Goal: Contribute content: Add original content to the website for others to see

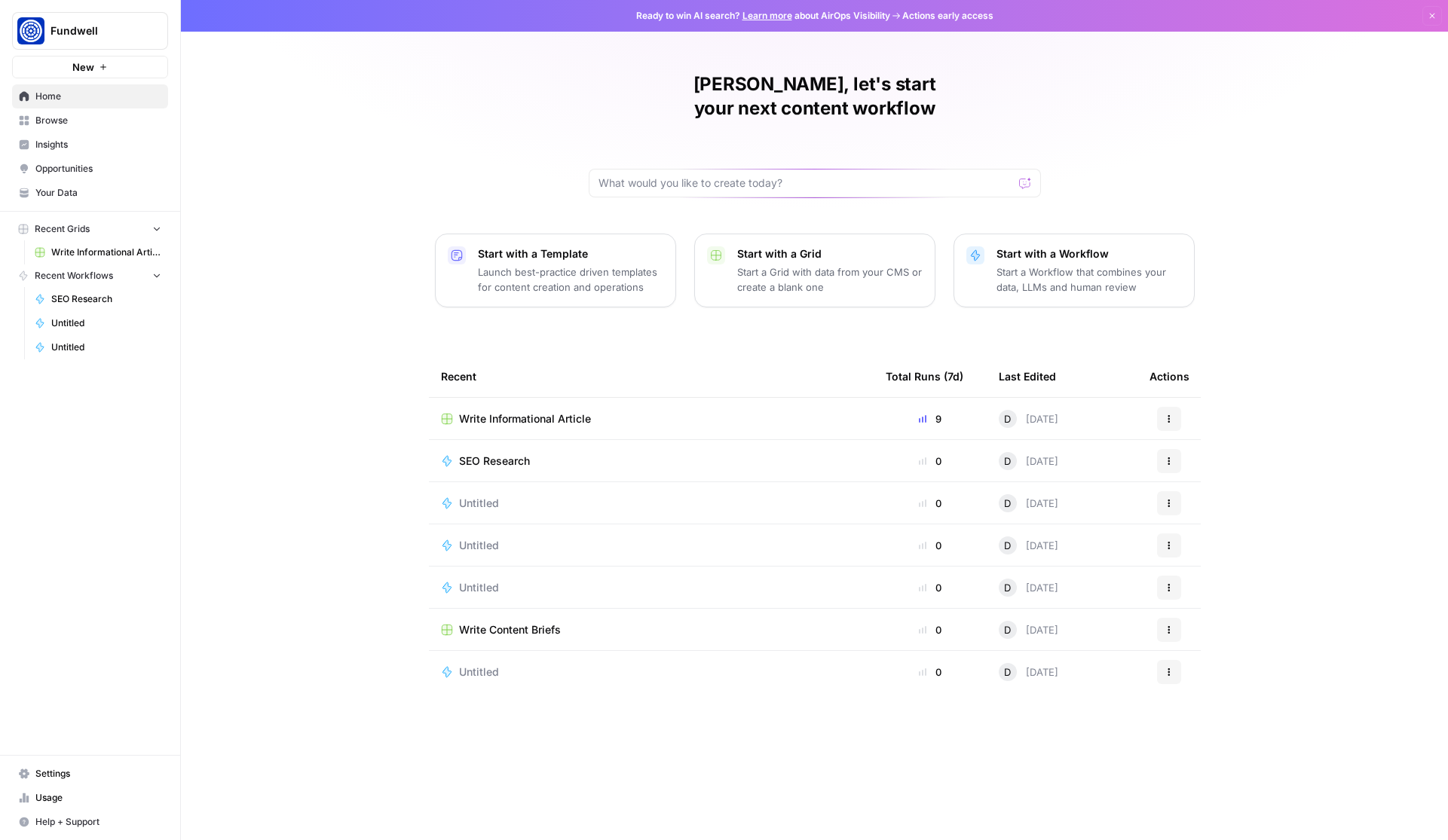
click at [343, 198] on div "[PERSON_NAME], let's start your next content workflow Start with a Template Lau…" at bounding box center [814, 420] width 1267 height 840
click at [113, 255] on span "Write Informational Article" at bounding box center [106, 252] width 110 height 14
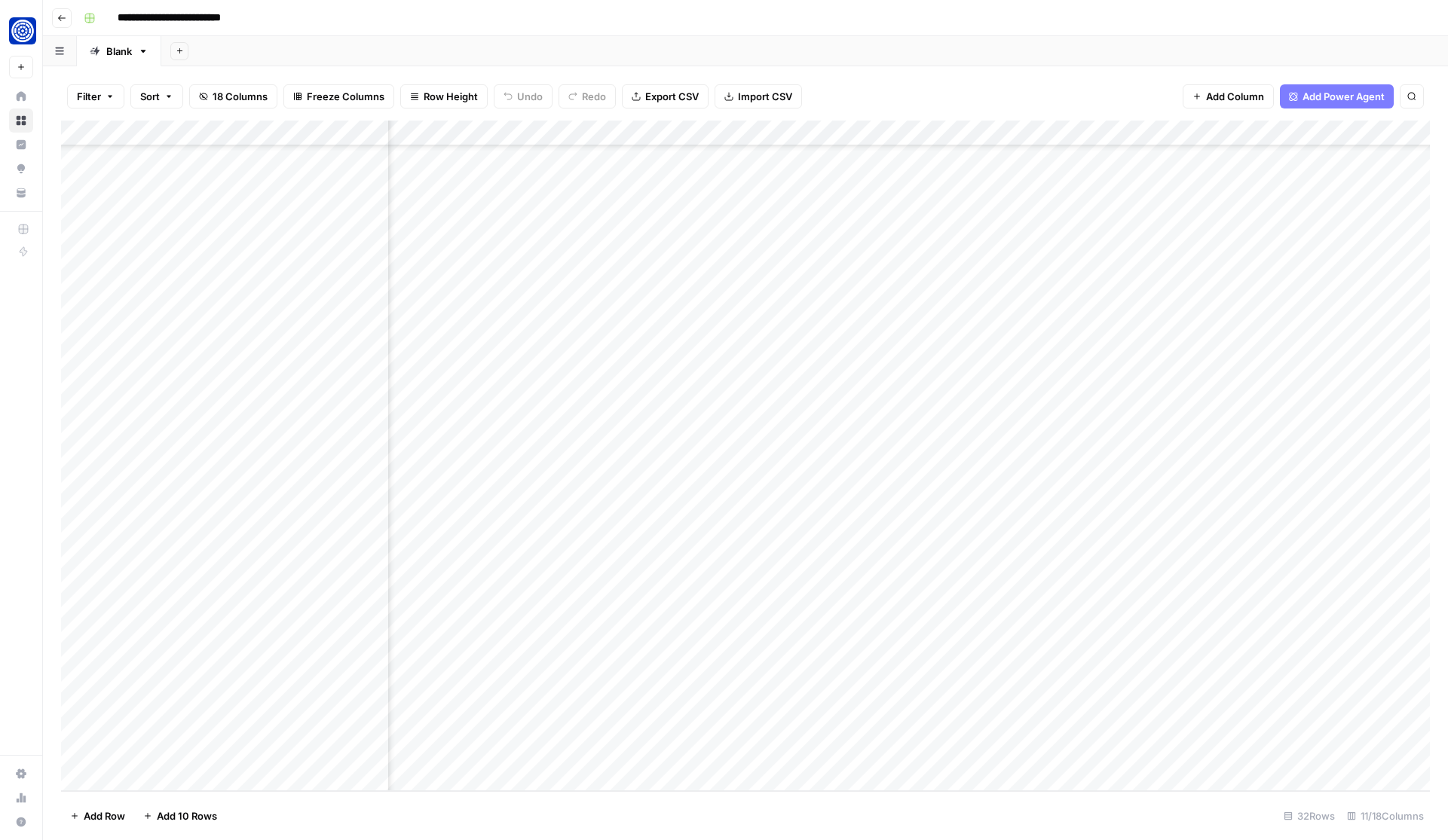
scroll to position [199, 464]
click at [875, 677] on div "Add Column" at bounding box center [745, 456] width 1368 height 670
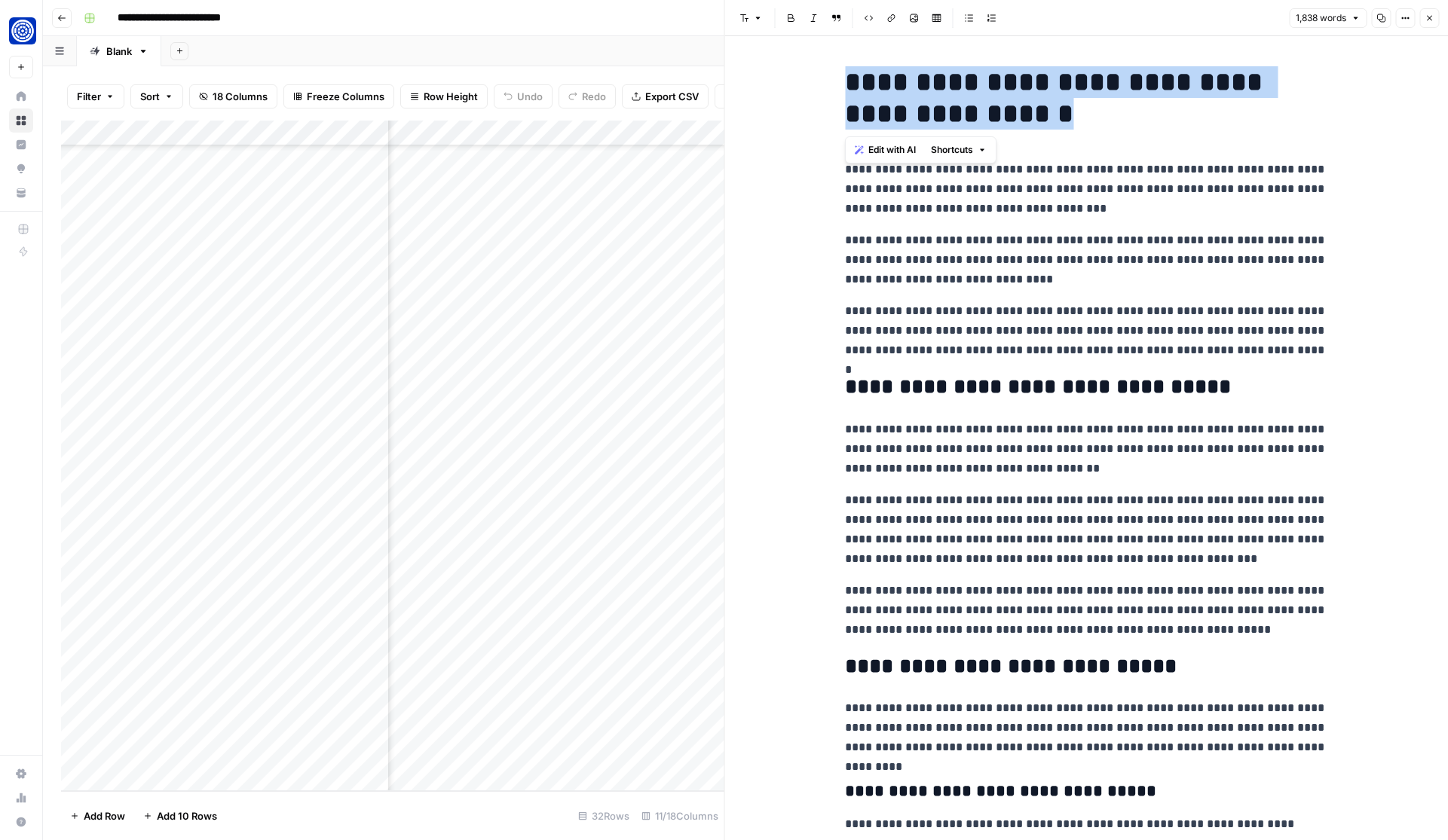
drag, startPoint x: 845, startPoint y: 76, endPoint x: 1112, endPoint y: 119, distance: 270.4
click at [1112, 119] on h1 "**********" at bounding box center [1086, 97] width 482 height 64
copy h1 "**********"
click at [1427, 14] on icon "button" at bounding box center [1429, 18] width 9 height 9
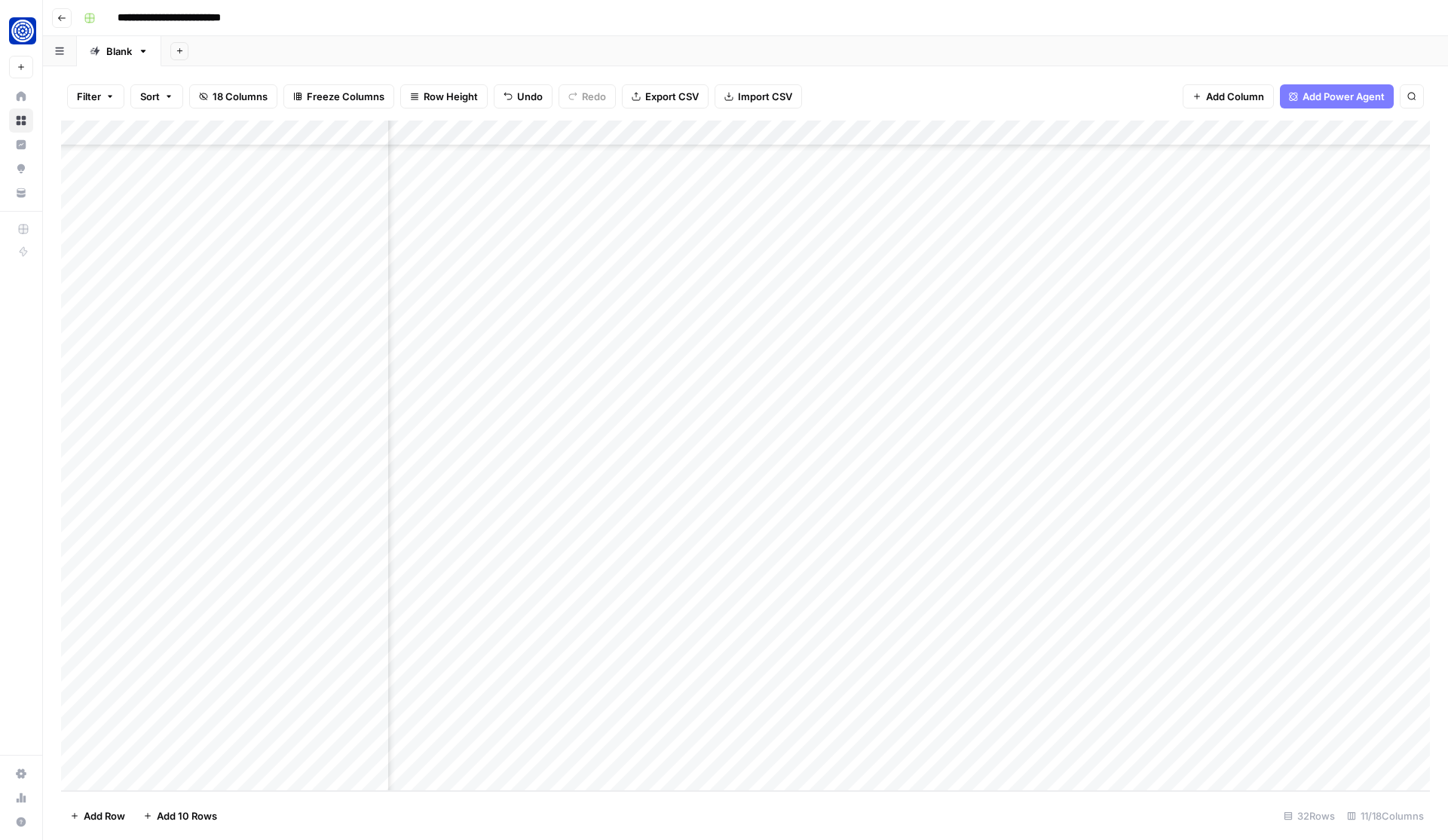
click at [1083, 674] on div "Add Column" at bounding box center [745, 456] width 1368 height 670
click at [1335, 673] on div "Add Column" at bounding box center [745, 456] width 1368 height 670
click at [1279, 668] on div "Add Column" at bounding box center [745, 456] width 1368 height 670
click at [1215, 685] on textarea "**********" at bounding box center [1289, 693] width 301 height 51
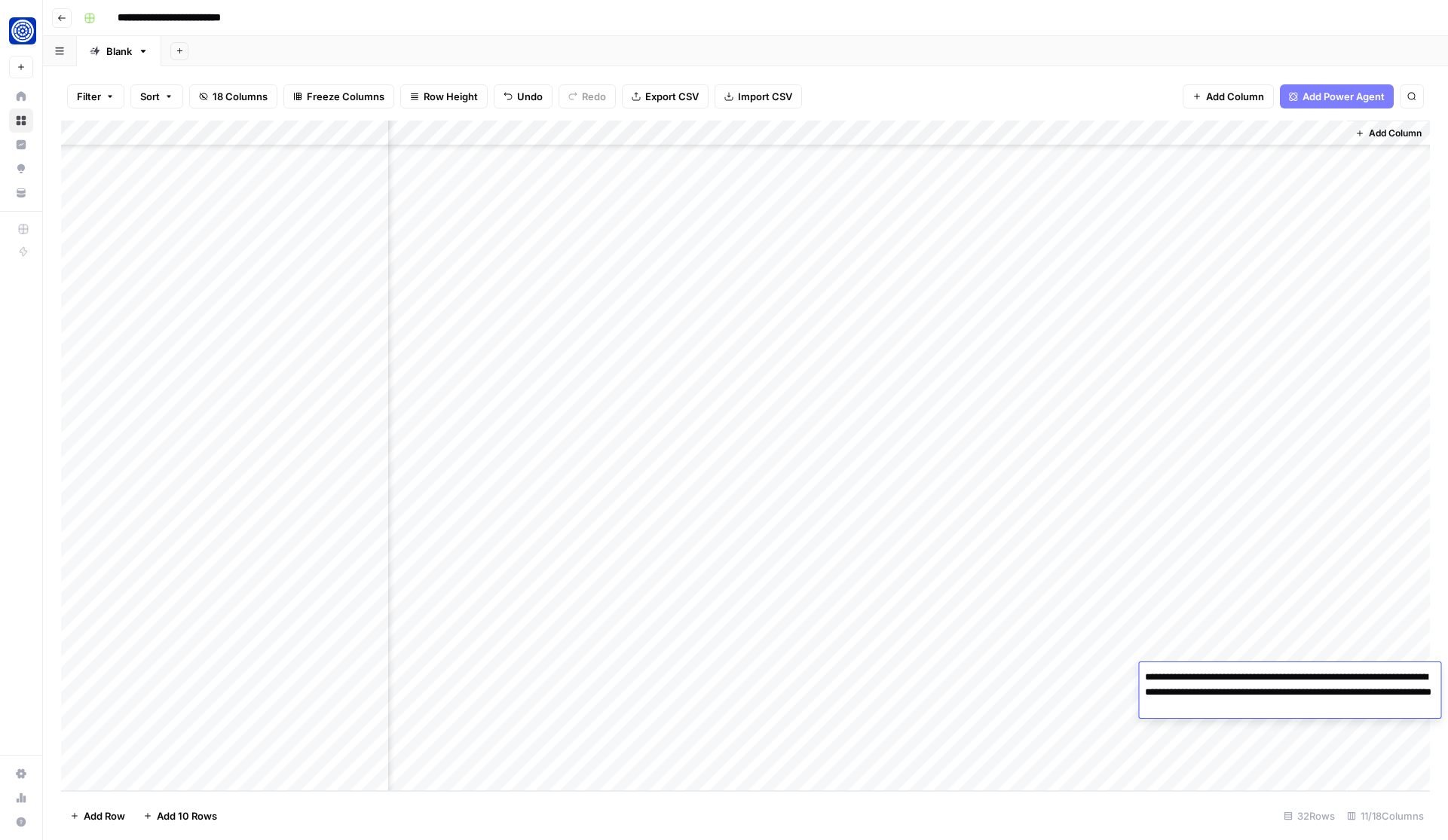
click at [1215, 685] on textarea "**********" at bounding box center [1289, 693] width 301 height 51
click at [769, 677] on div "Add Column" at bounding box center [745, 456] width 1368 height 670
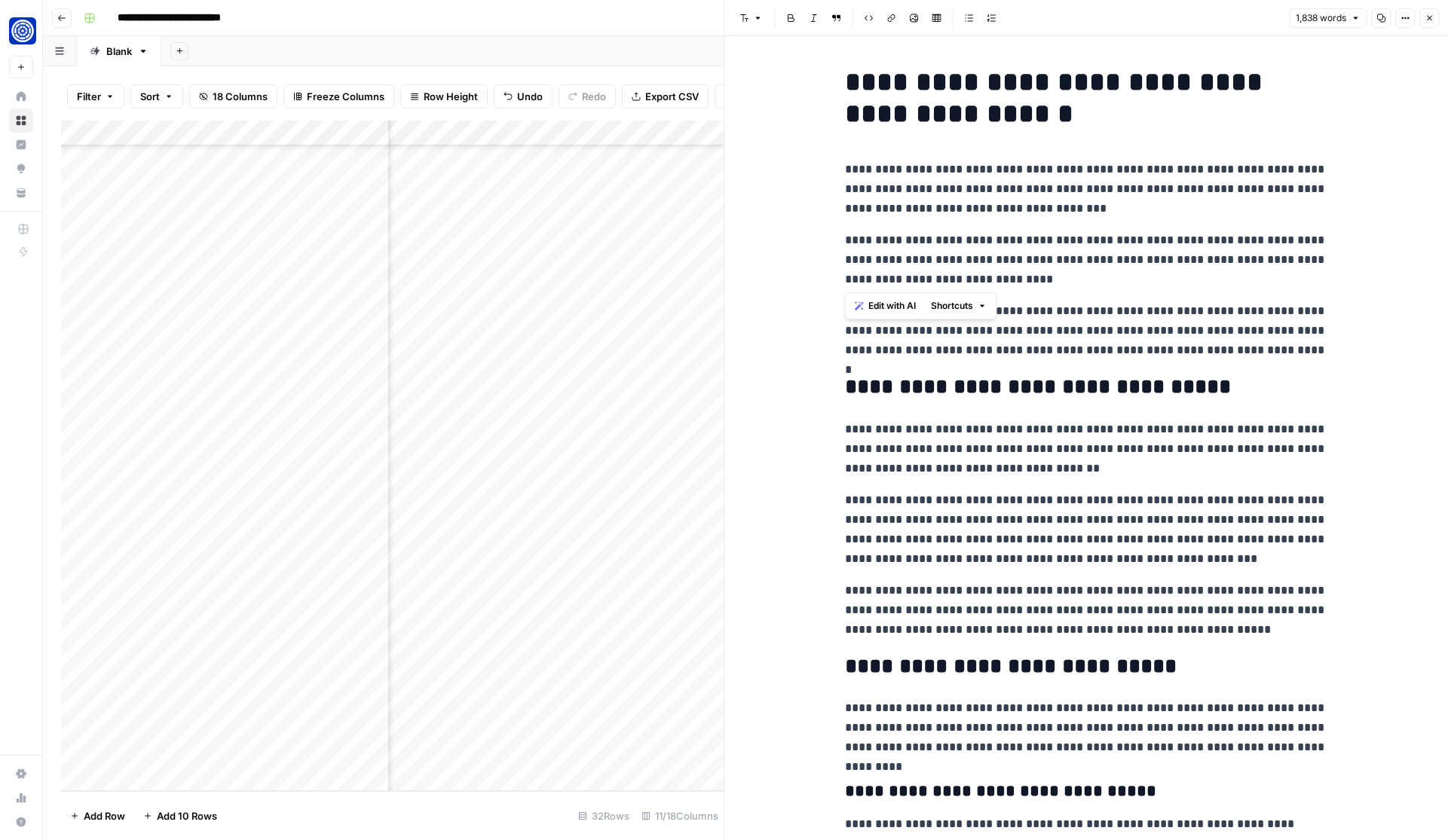
drag, startPoint x: 844, startPoint y: 169, endPoint x: 940, endPoint y: 286, distance: 151.3
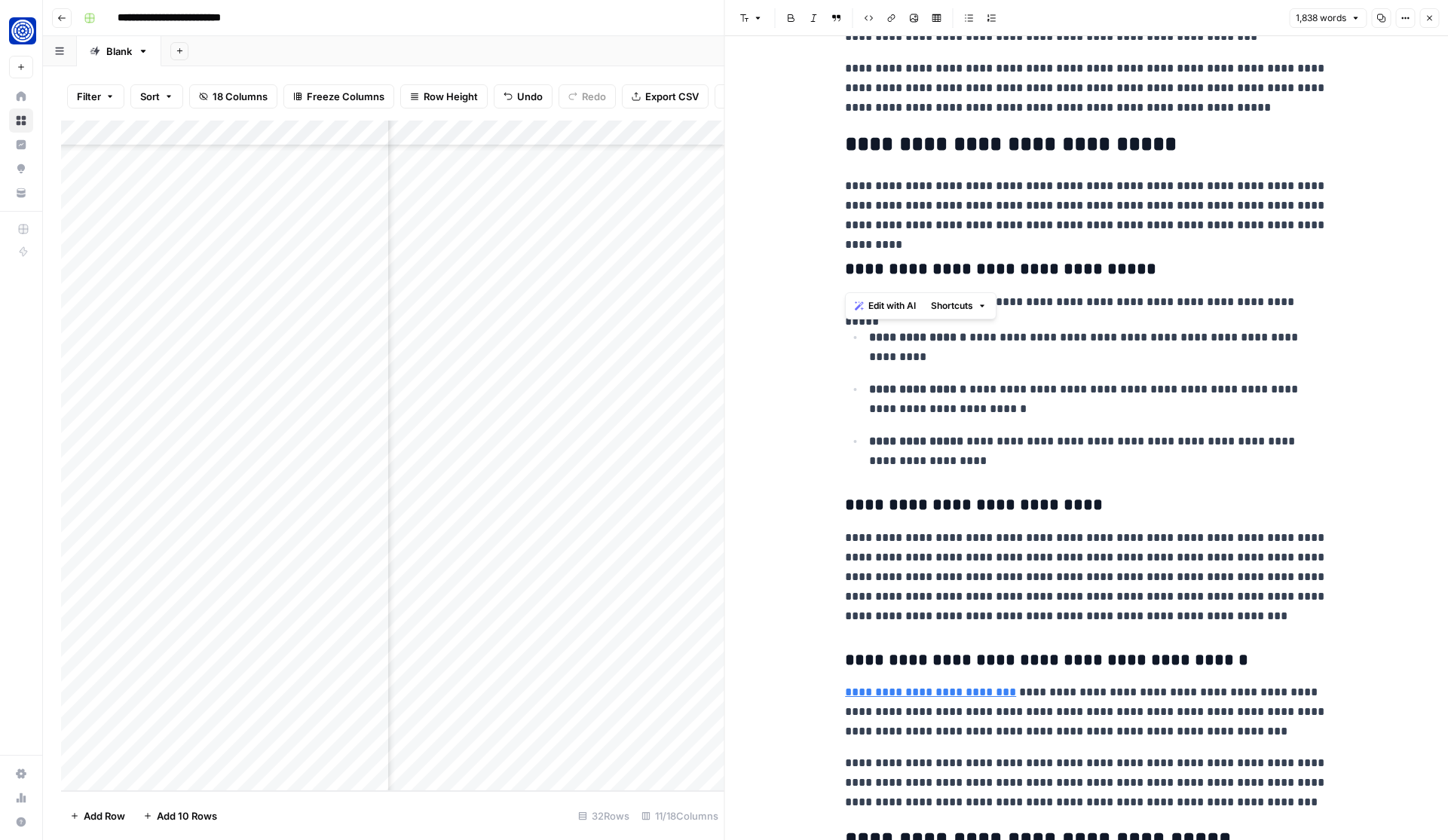
scroll to position [0, 0]
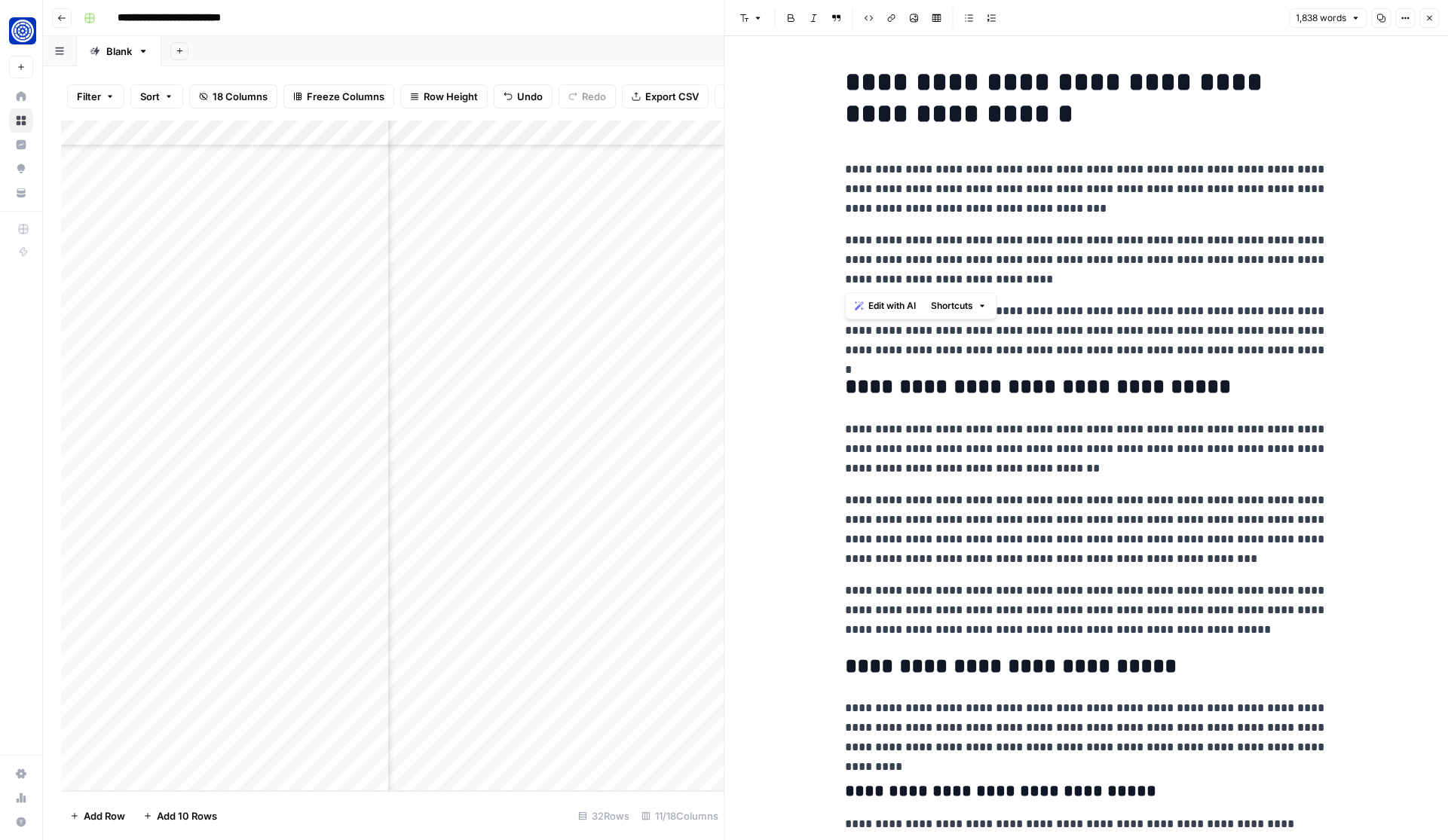
click at [901, 192] on p "**********" at bounding box center [1086, 189] width 482 height 59
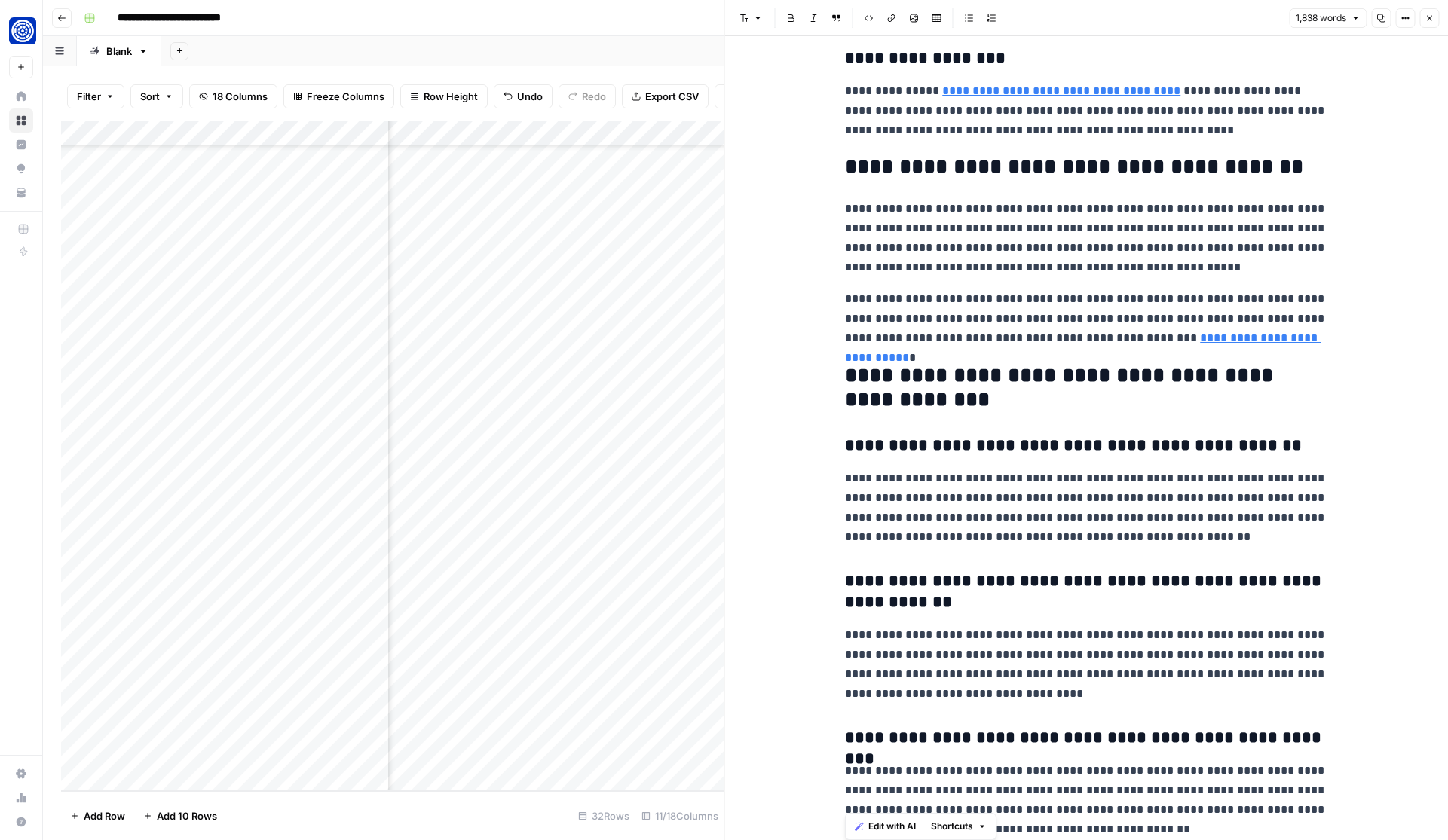
scroll to position [4957, 0]
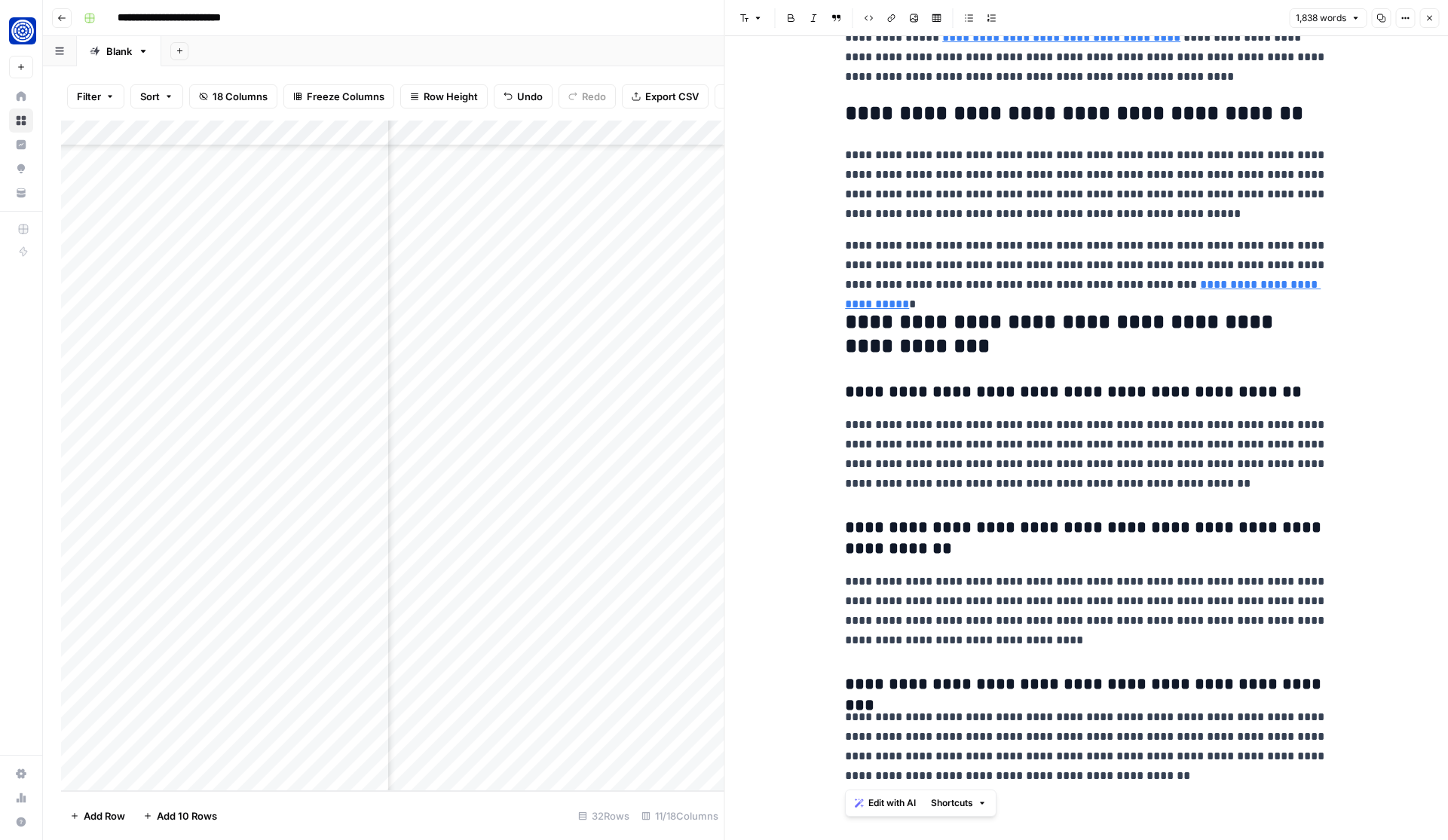
drag, startPoint x: 846, startPoint y: 169, endPoint x: 1130, endPoint y: 785, distance: 678.3
copy div "**********"
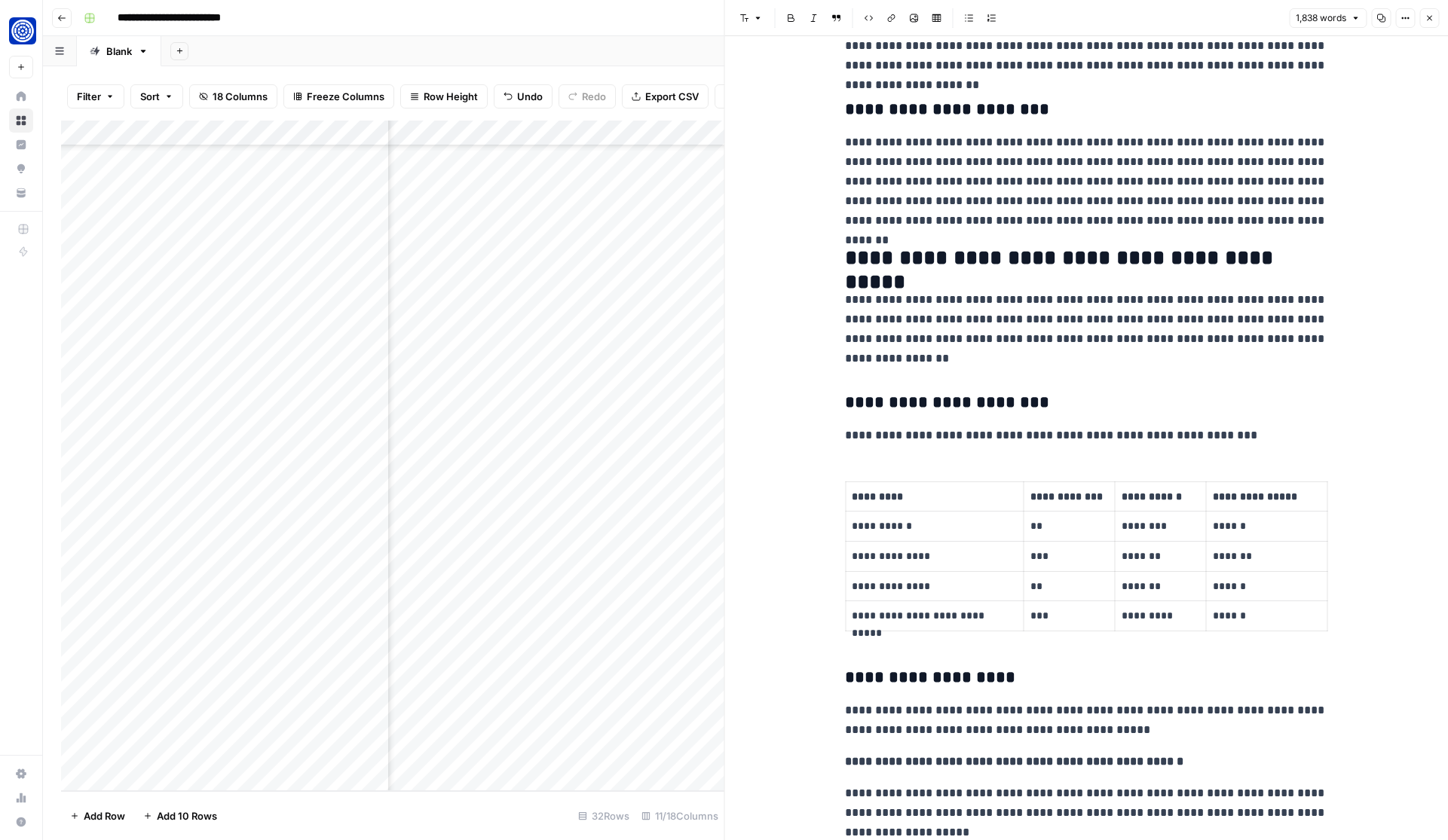
scroll to position [3746, 0]
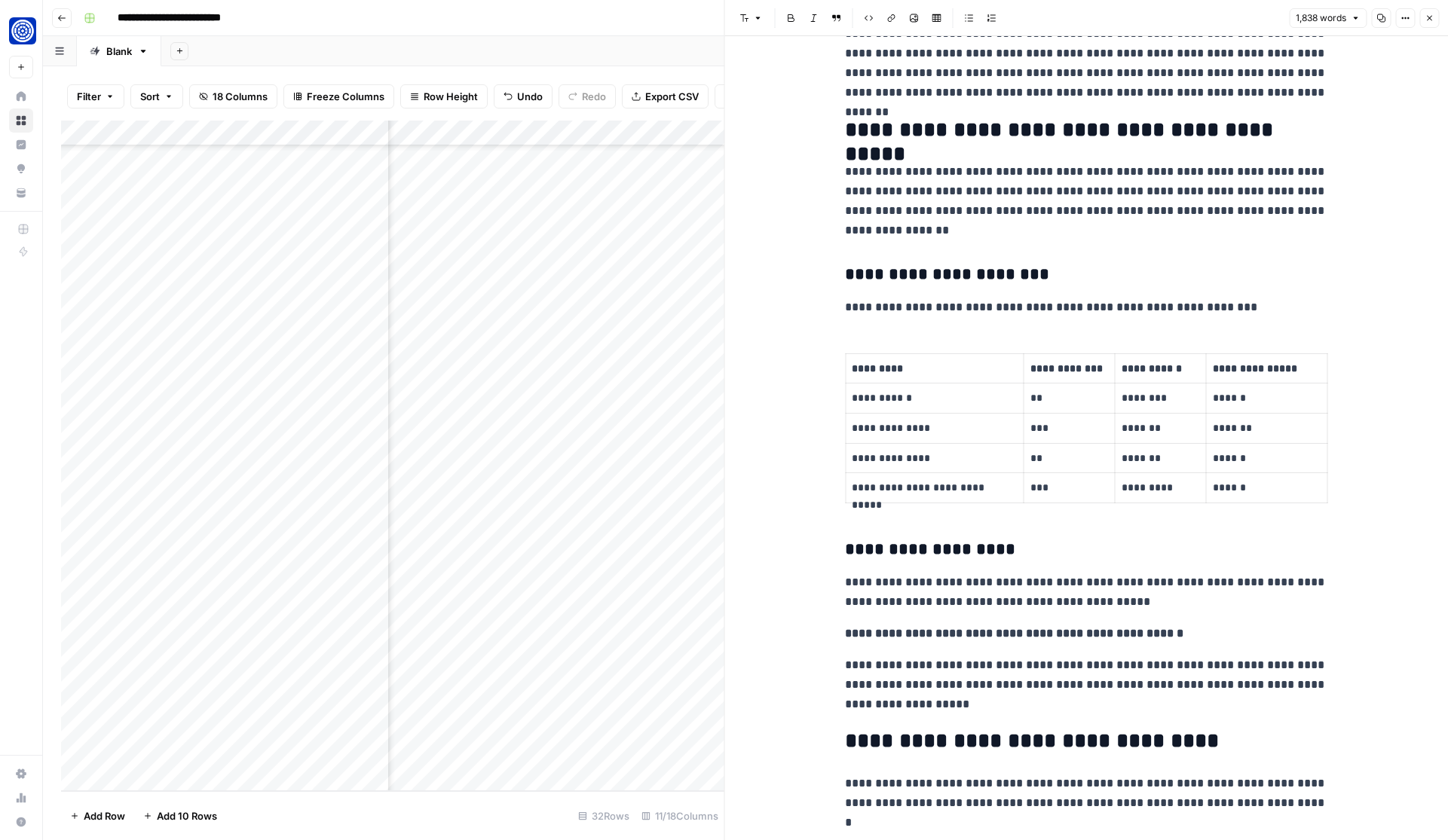
click at [1428, 16] on icon "button" at bounding box center [1429, 18] width 9 height 9
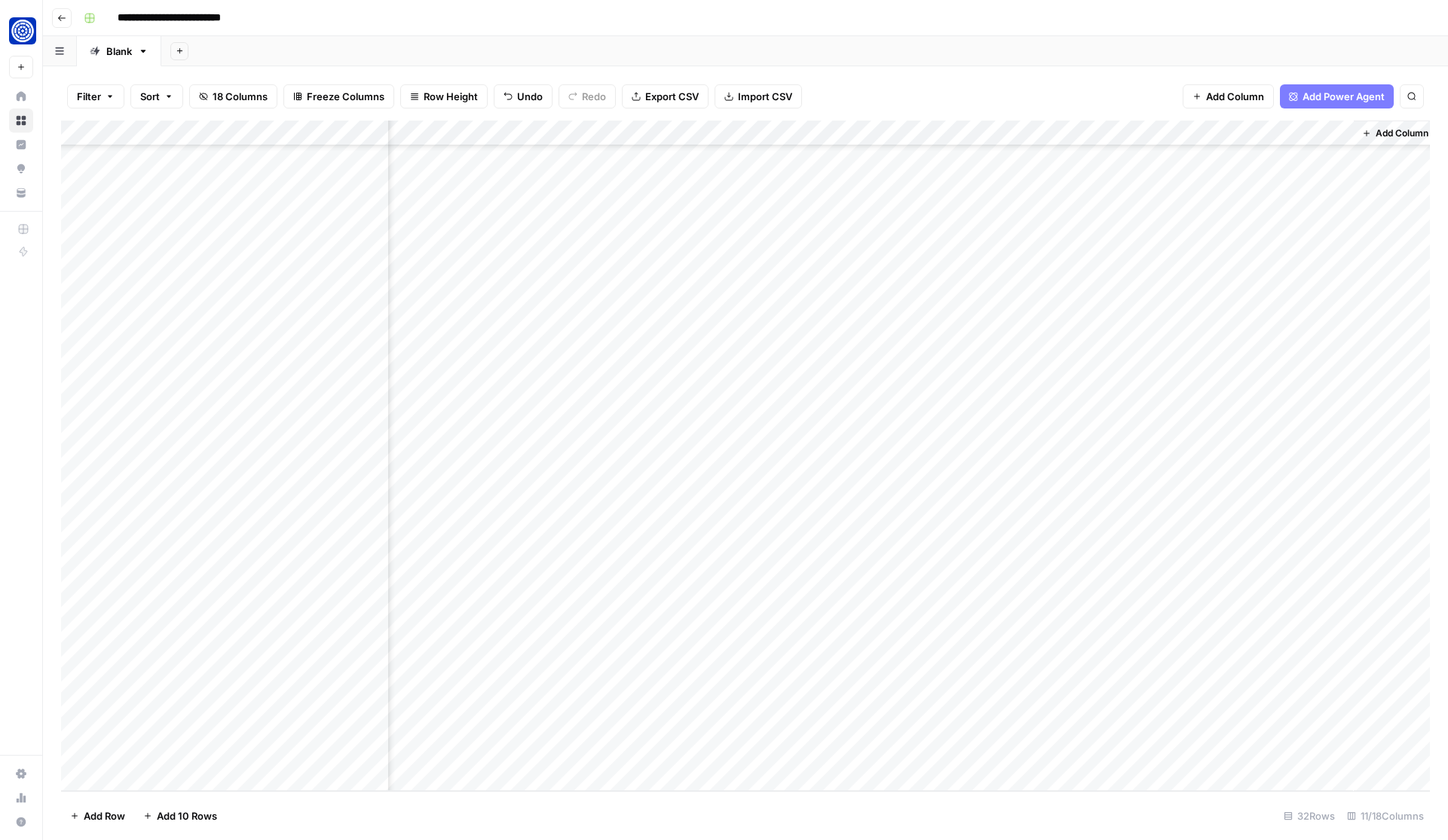
scroll to position [199, 549]
click at [921, 678] on div "Add Column" at bounding box center [745, 456] width 1368 height 670
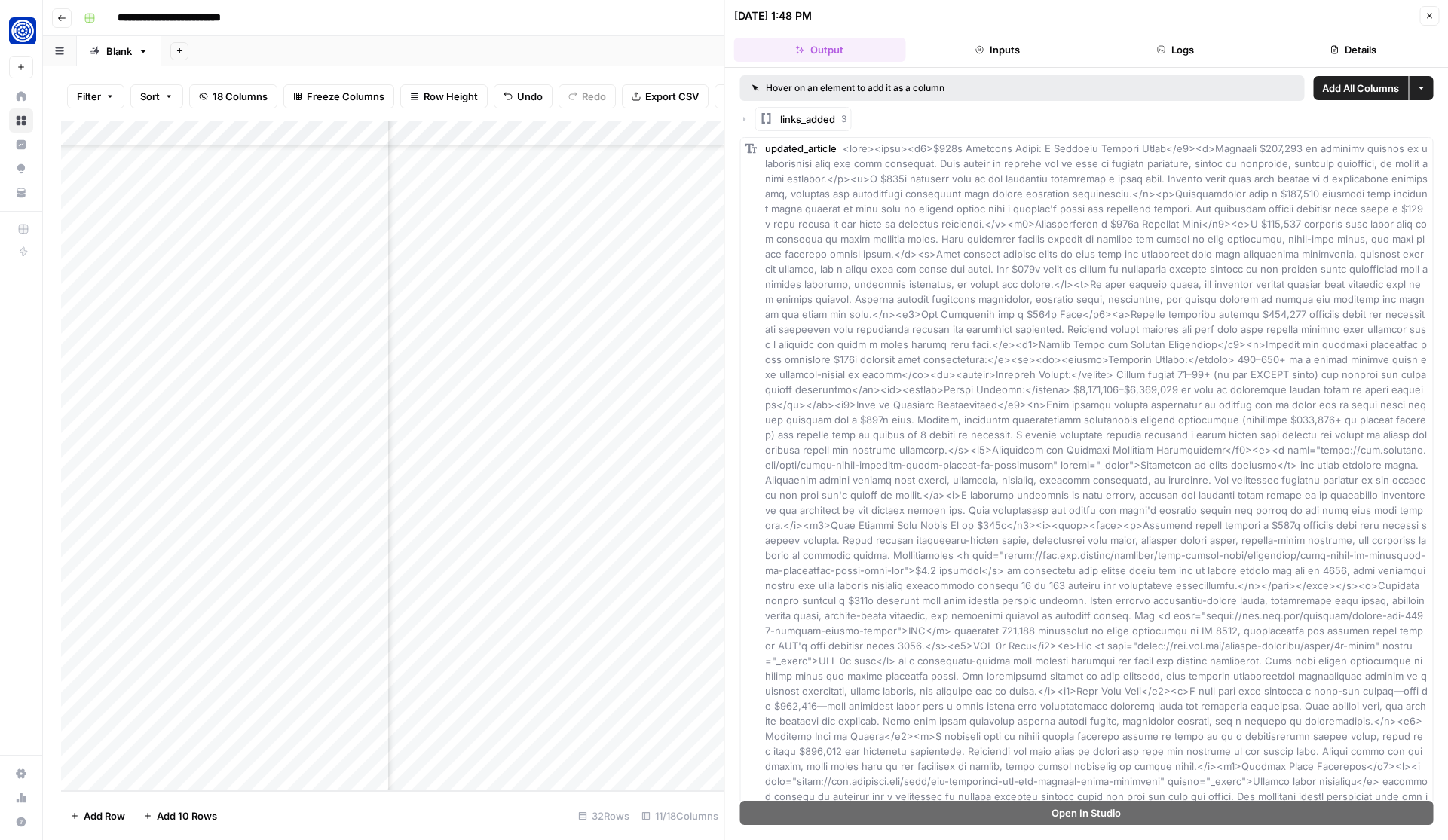
click at [744, 116] on icon "button" at bounding box center [745, 118] width 9 height 9
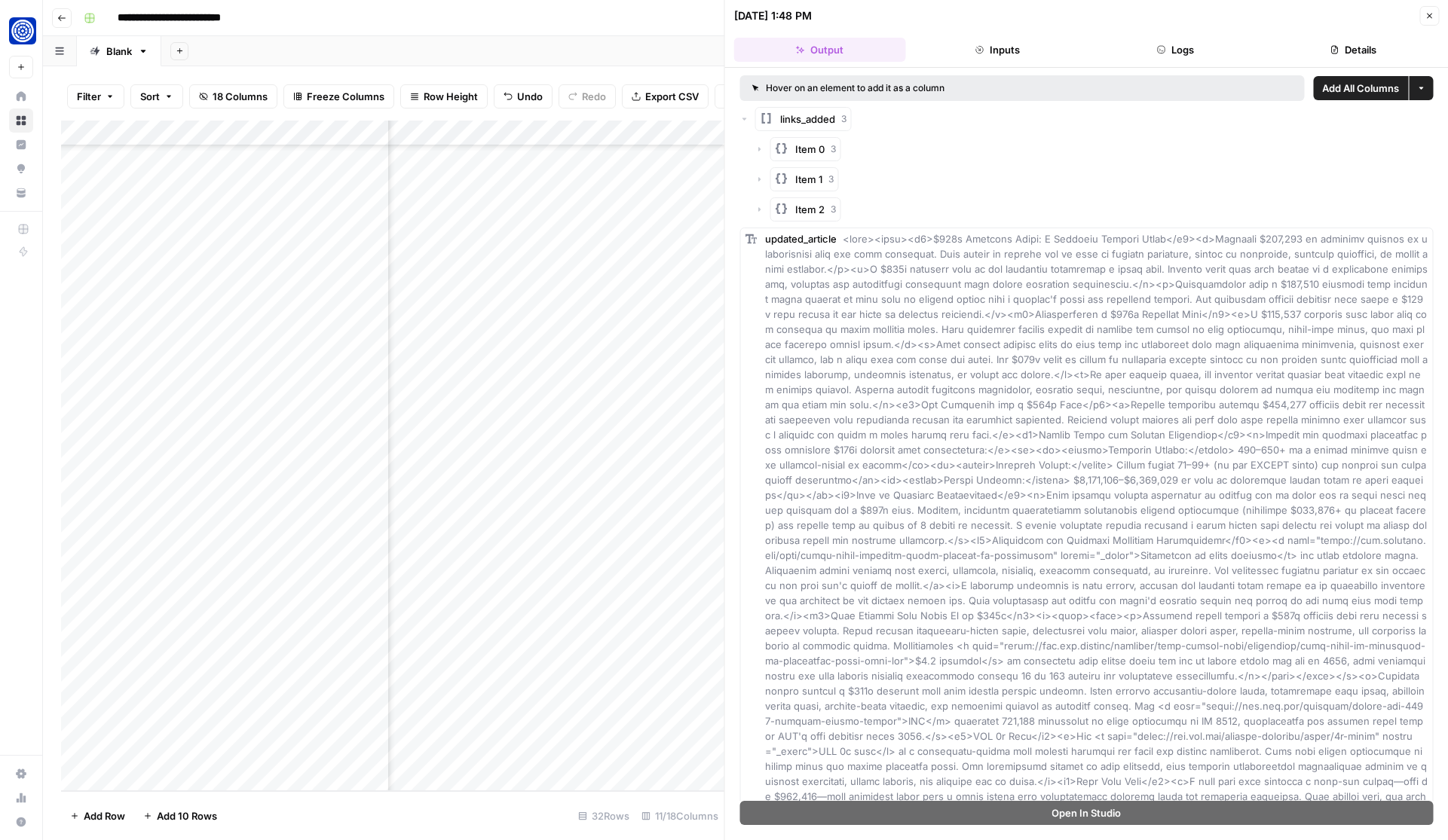
click at [759, 145] on icon "button" at bounding box center [759, 149] width 9 height 9
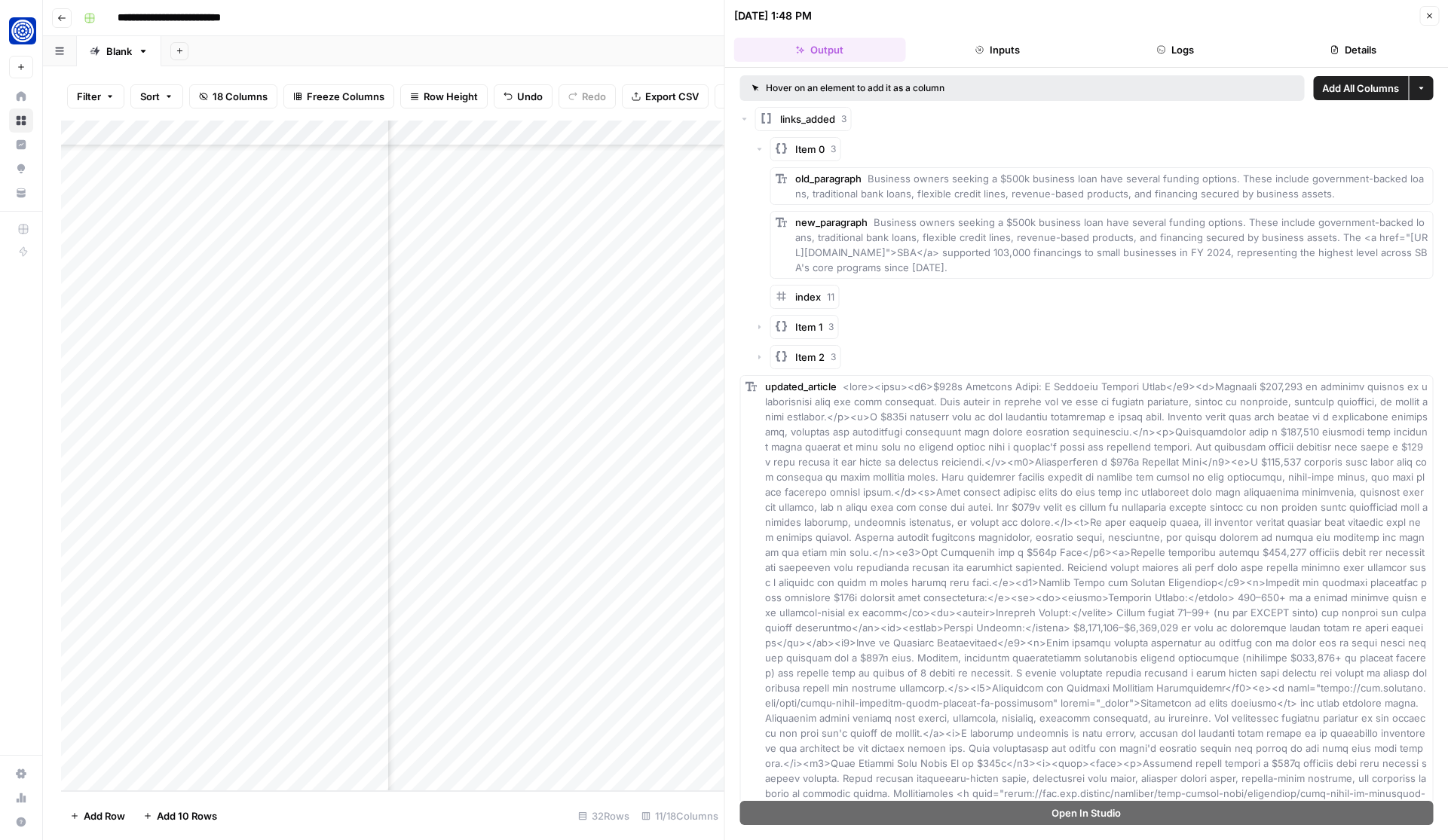
drag, startPoint x: 1324, startPoint y: 239, endPoint x: 1339, endPoint y: 271, distance: 35.3
click at [1339, 271] on div "new_paragraph Business owners seeking a $500k business loan have several fundin…" at bounding box center [1111, 244] width 633 height 60
copy span "he <a href="[URL][DOMAIN_NAME]">SBA</a> supported 103,000 financings to small b…"
click at [761, 327] on icon "button" at bounding box center [759, 327] width 2 height 5
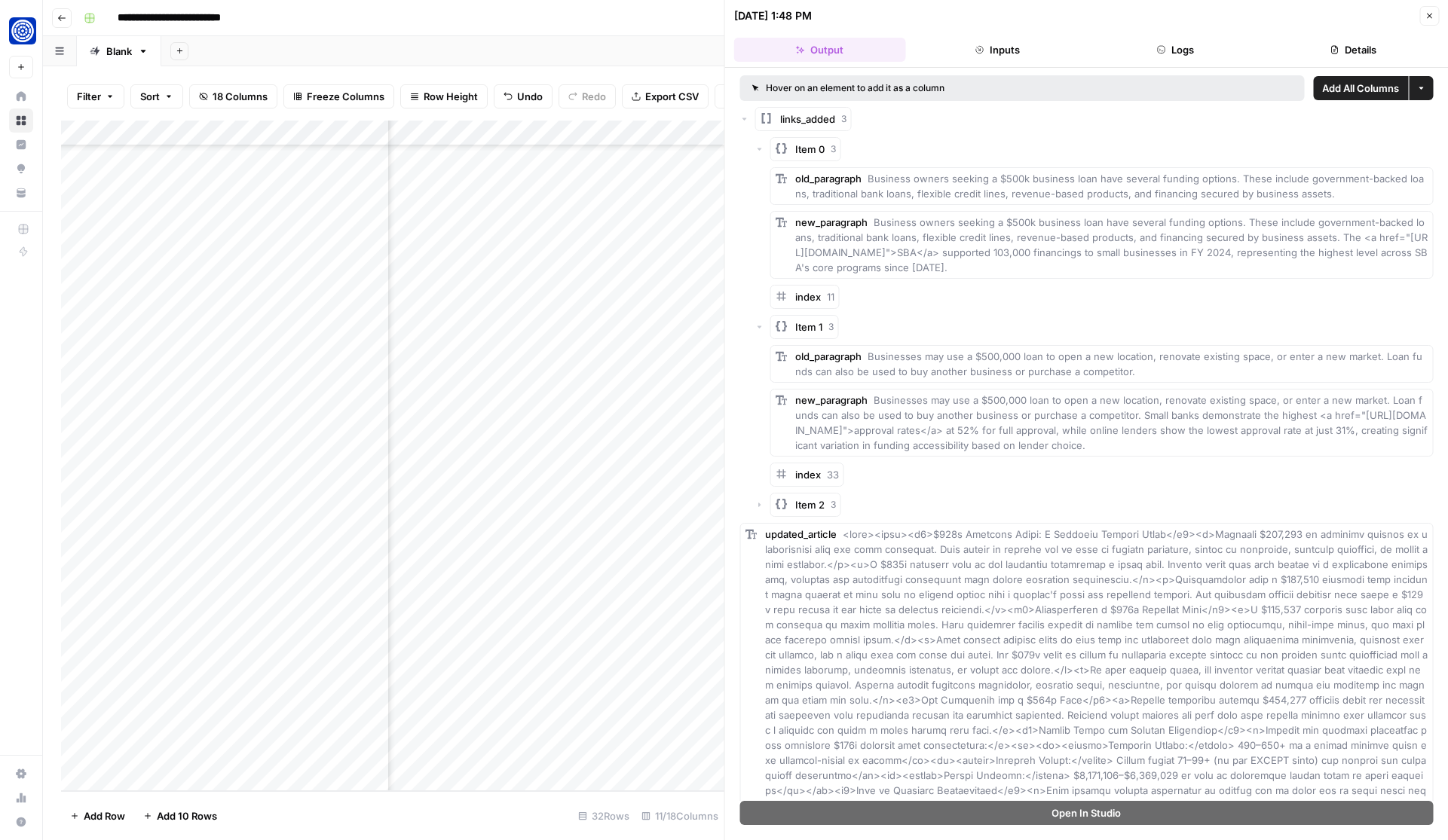
scroll to position [10, 0]
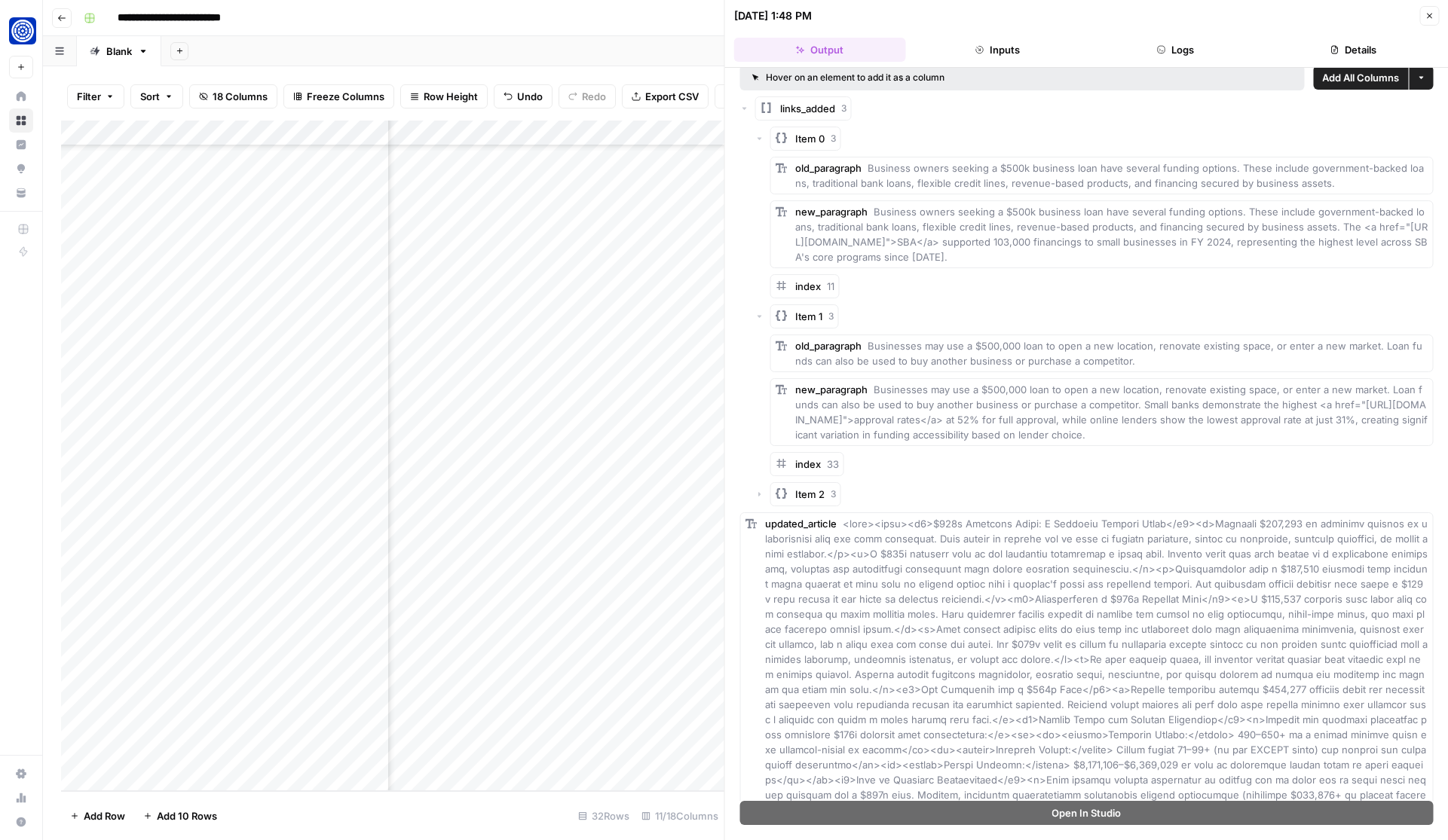
click at [763, 494] on icon "button" at bounding box center [759, 494] width 9 height 9
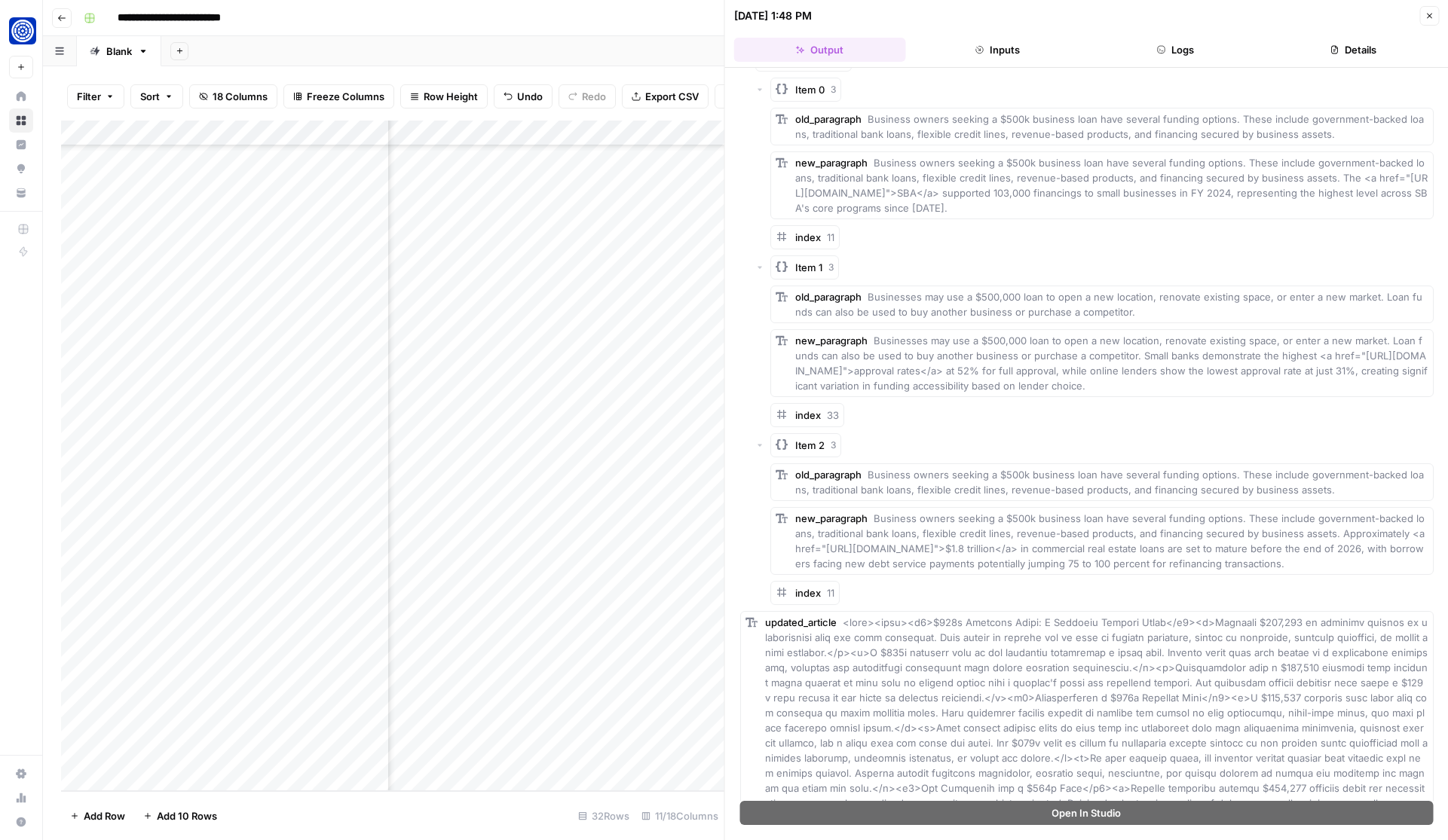
scroll to position [64, 0]
drag, startPoint x: 1320, startPoint y: 531, endPoint x: 1342, endPoint y: 576, distance: 50.1
click at [1342, 568] on div "new_paragraph Business owners seeking a $500k business loan have several fundin…" at bounding box center [1111, 537] width 633 height 60
copy span "Approximately <a href="[URL][DOMAIN_NAME]">$1.8 trillion</a> in commercial real…"
